Goal: Transaction & Acquisition: Purchase product/service

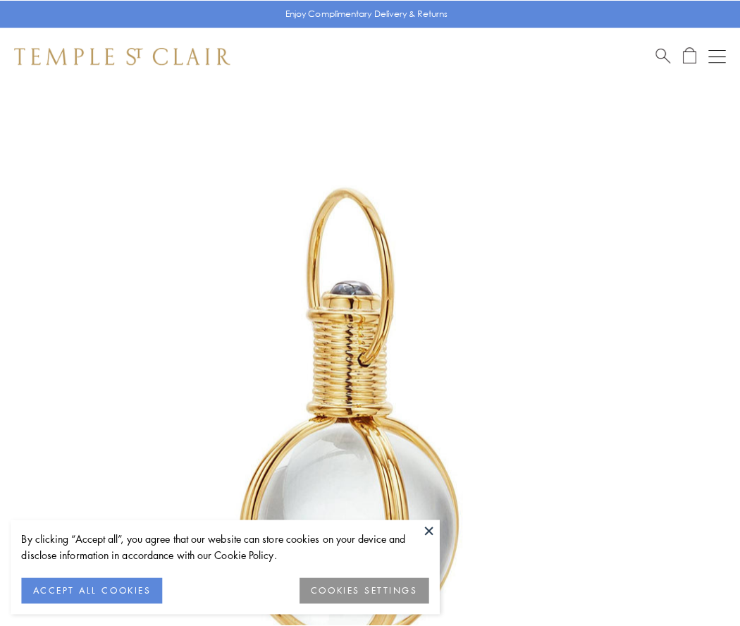
scroll to position [368, 0]
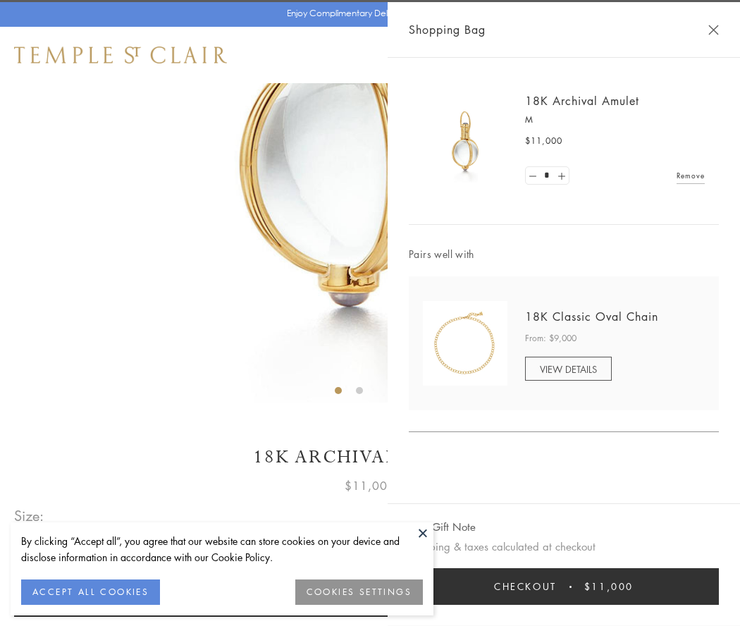
click at [564, 586] on button "Checkout $11,000" at bounding box center [564, 586] width 310 height 37
